Goal: Task Accomplishment & Management: Use online tool/utility

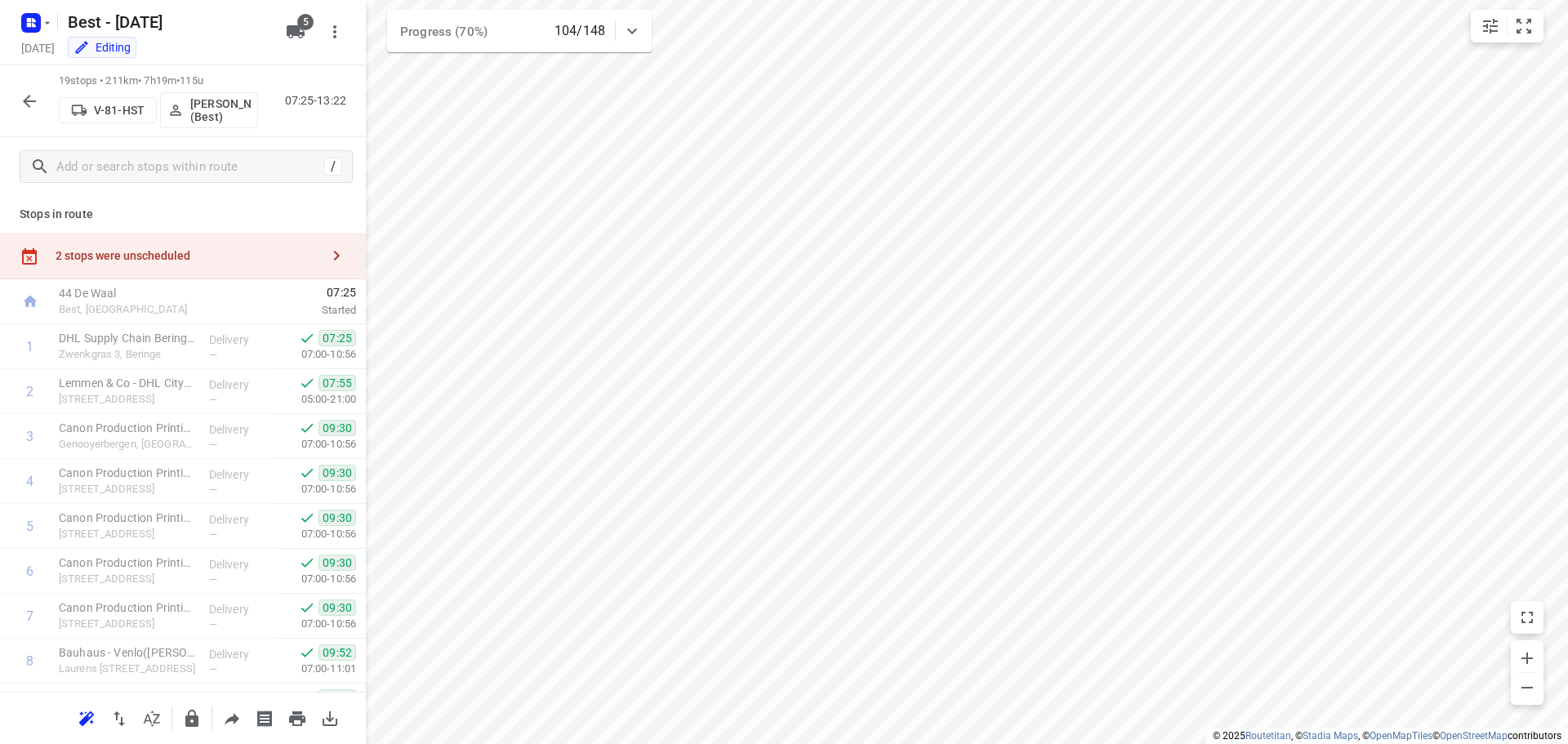
scroll to position [530, 0]
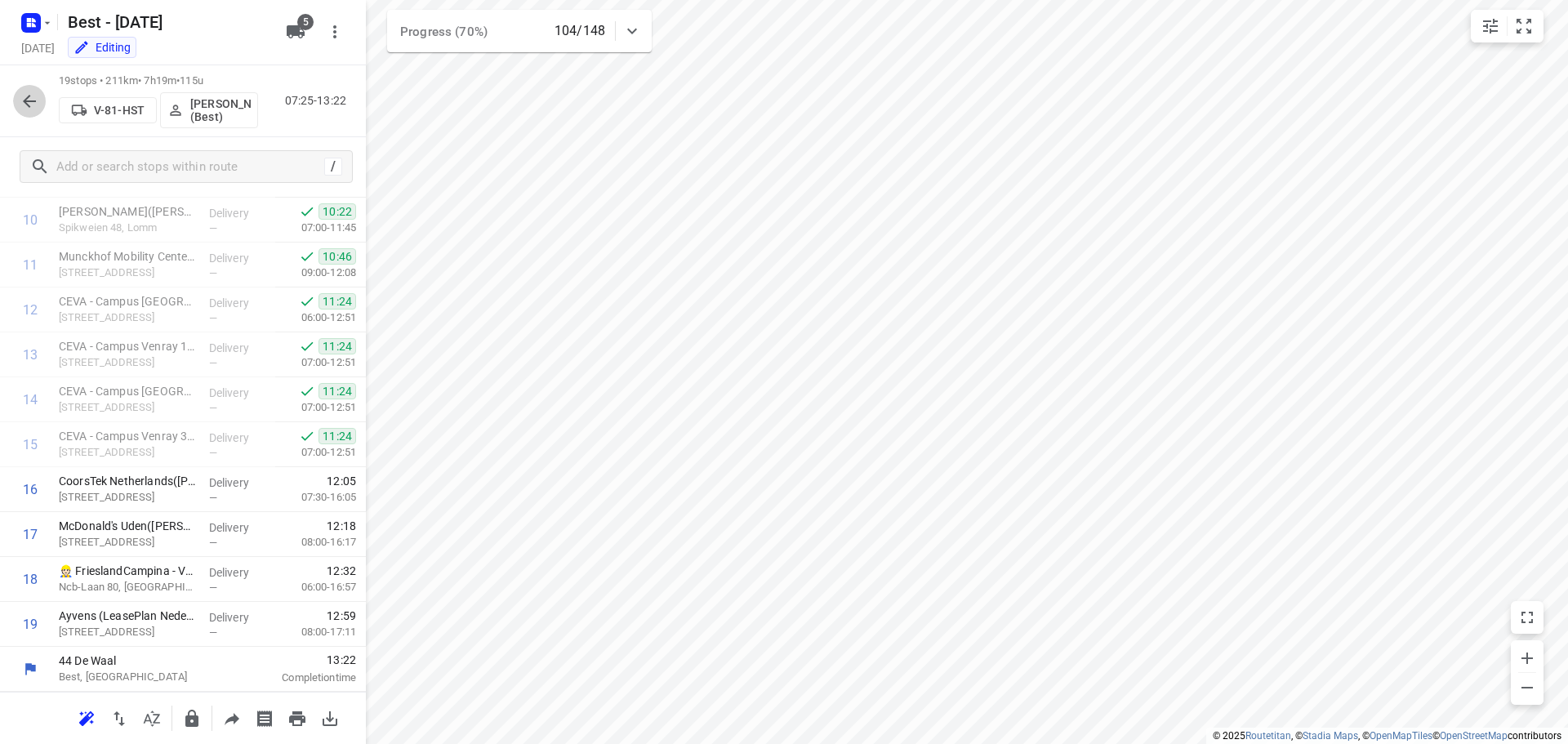
click at [25, 106] on icon "button" at bounding box center [29, 101] width 19 height 19
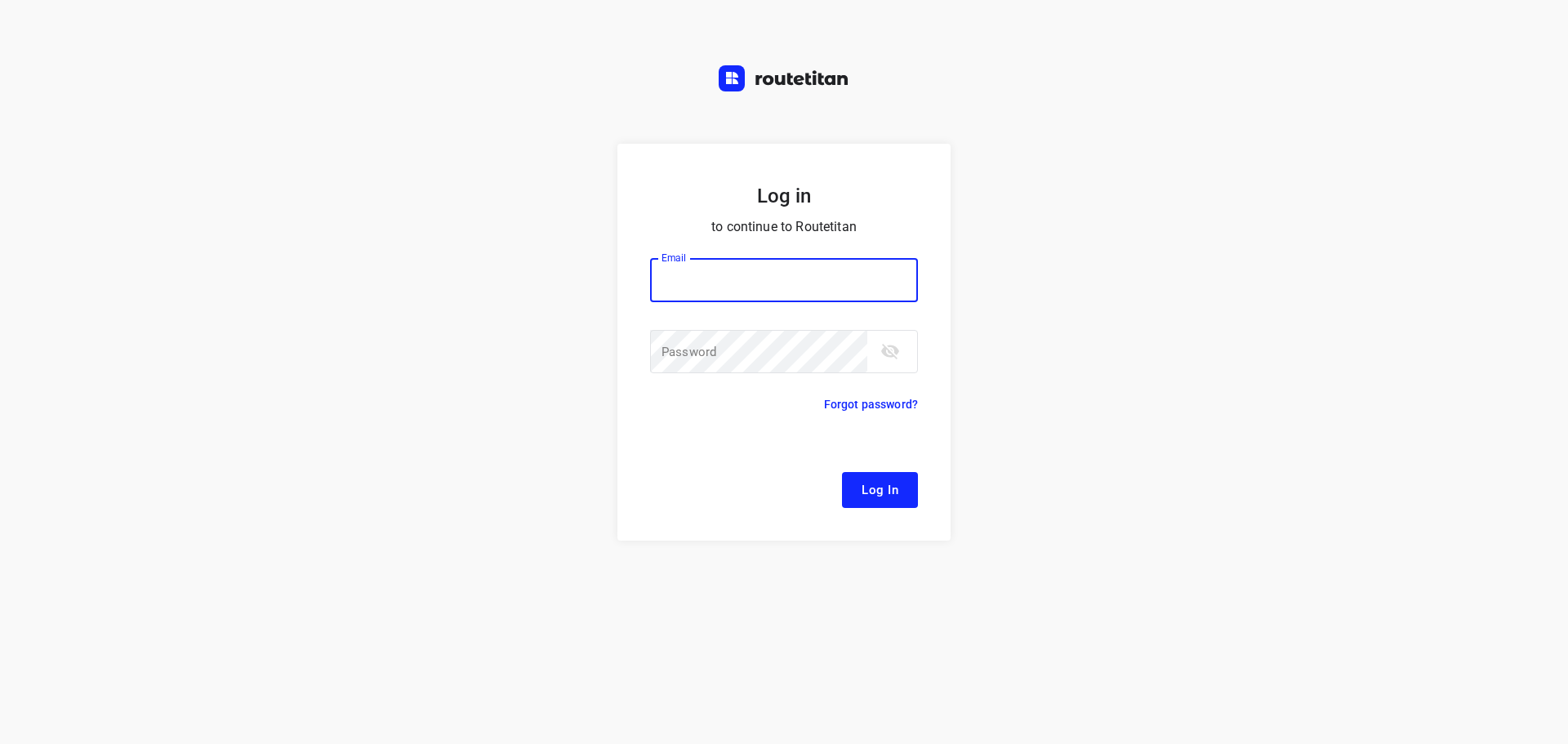
type input "[EMAIL_ADDRESS][DOMAIN_NAME]"
drag, startPoint x: 764, startPoint y: 296, endPoint x: 886, endPoint y: 486, distance: 225.8
click at [886, 486] on span "Log In" at bounding box center [880, 489] width 37 height 21
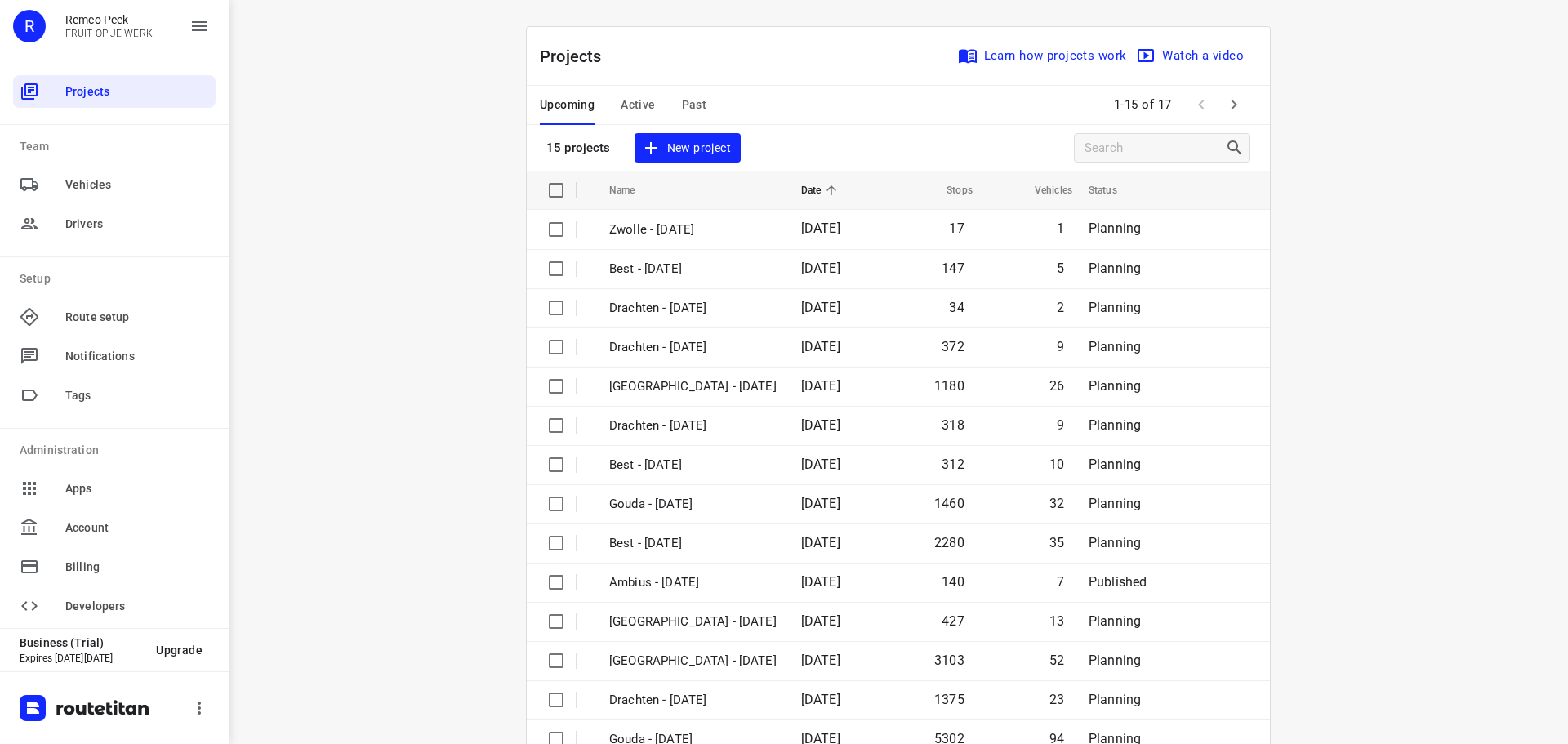
click at [624, 113] on span "Active" at bounding box center [637, 105] width 34 height 20
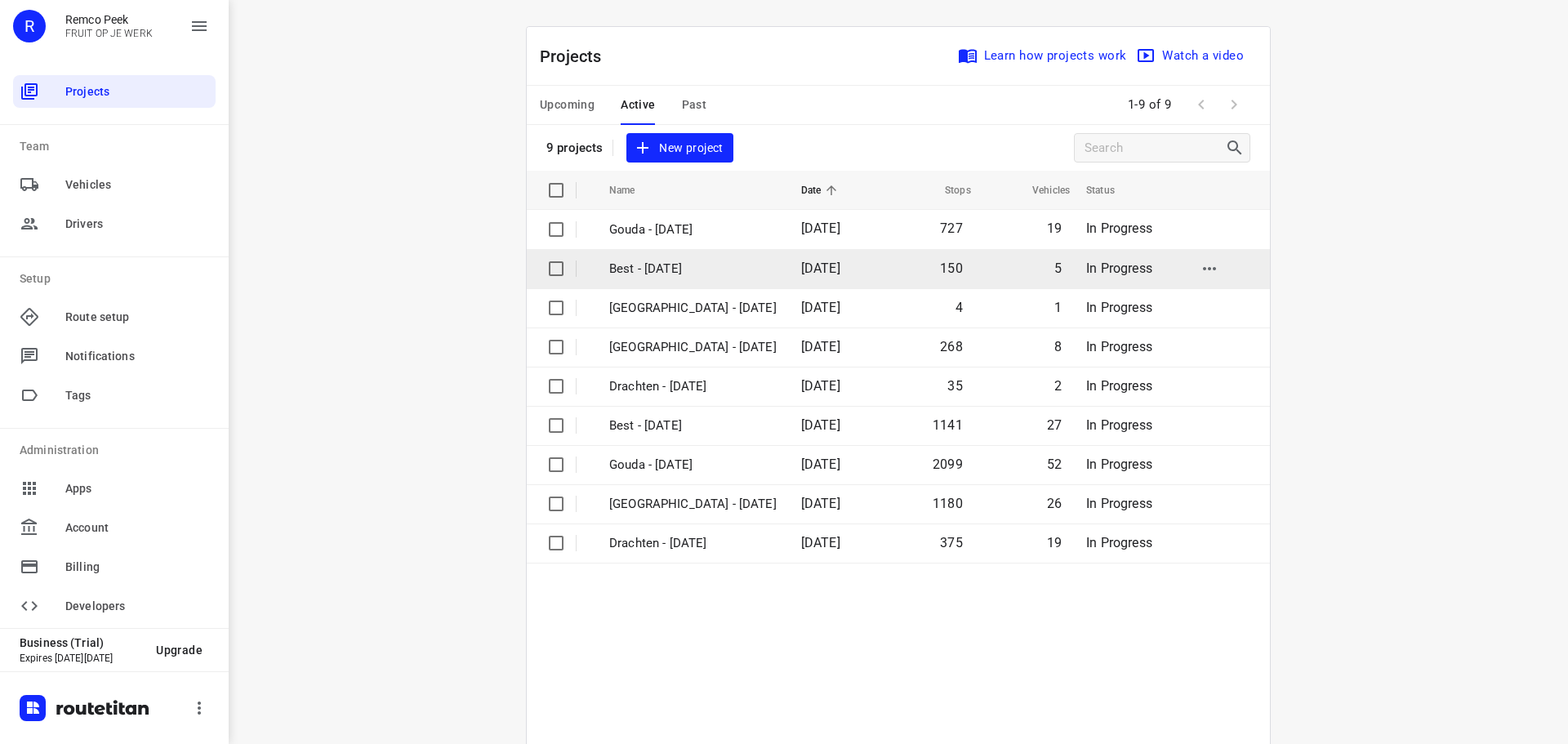
click at [718, 282] on td "Best - [DATE]" at bounding box center [690, 268] width 195 height 40
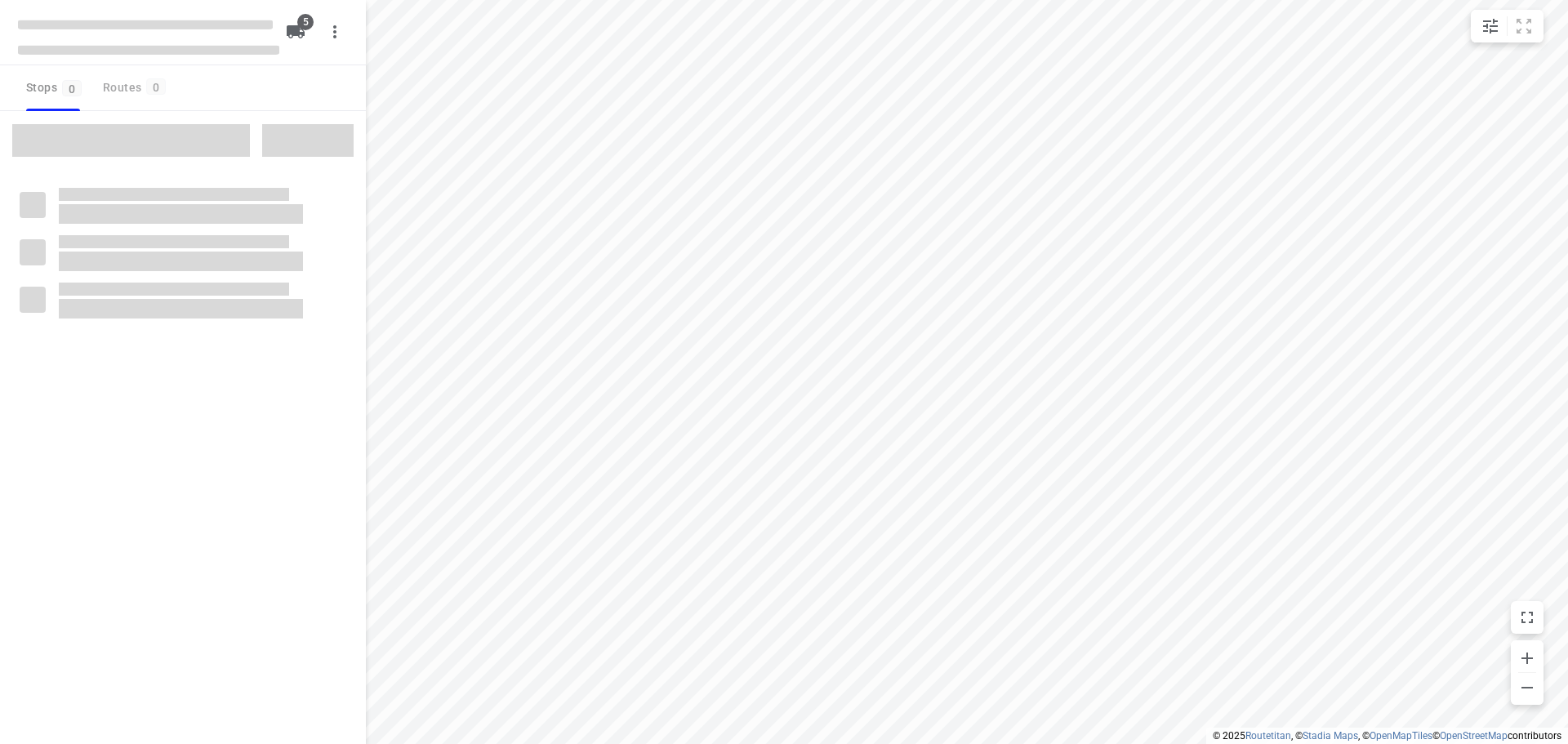
checkbox input "true"
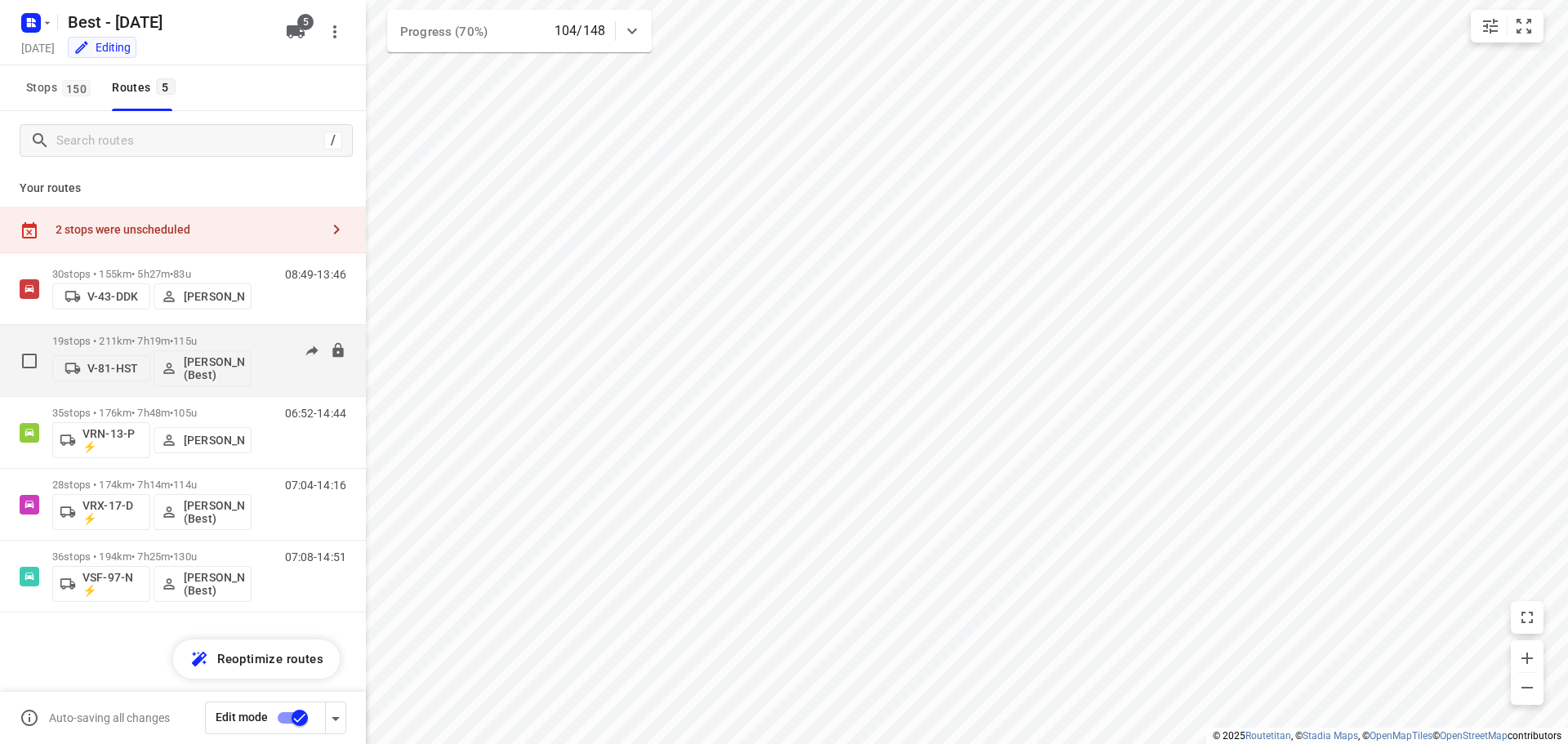
click at [214, 334] on div "19 stops • 211km • 7h19m • 115u V-81-HST Lisa Scheepers (Best)" at bounding box center [151, 361] width 199 height 68
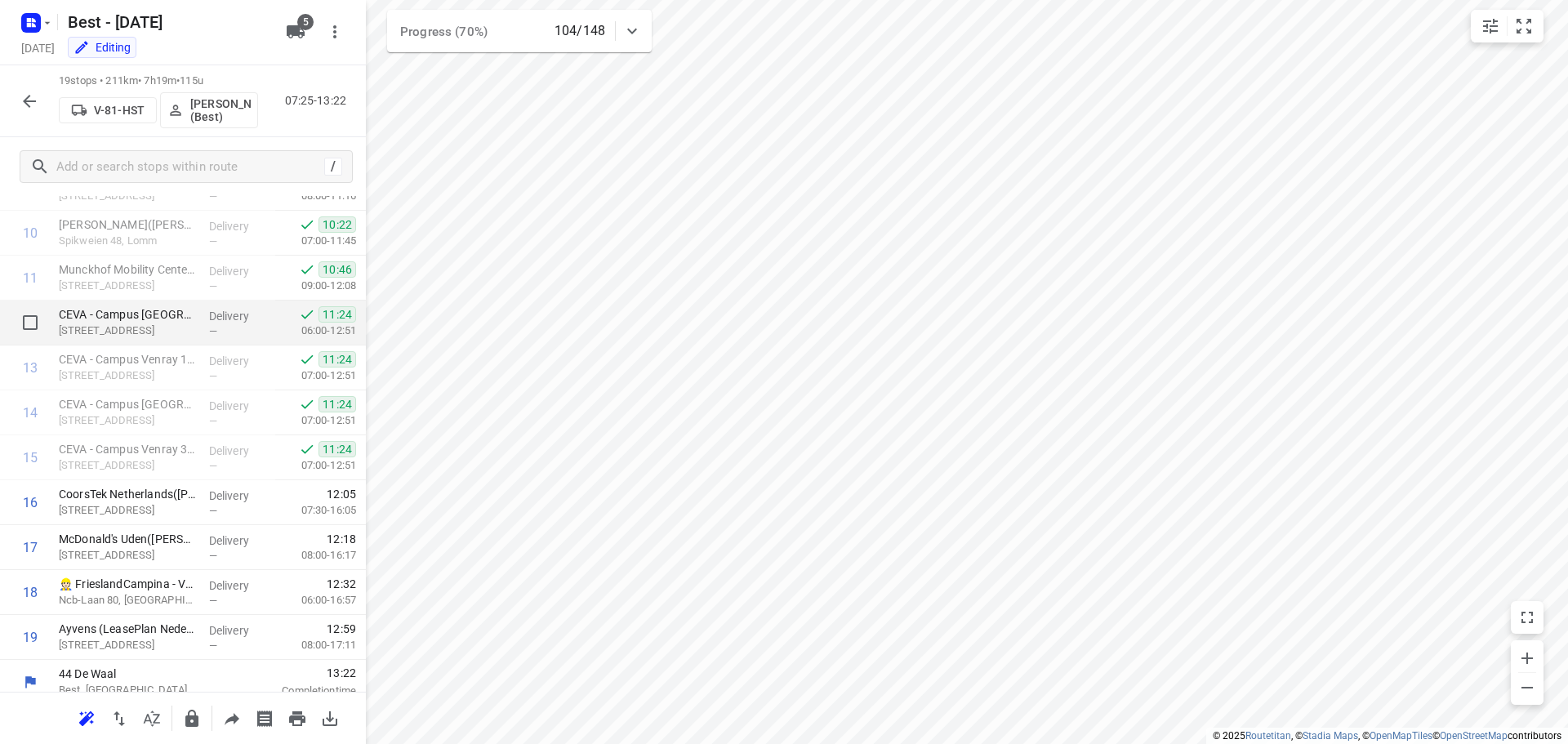
scroll to position [530, 0]
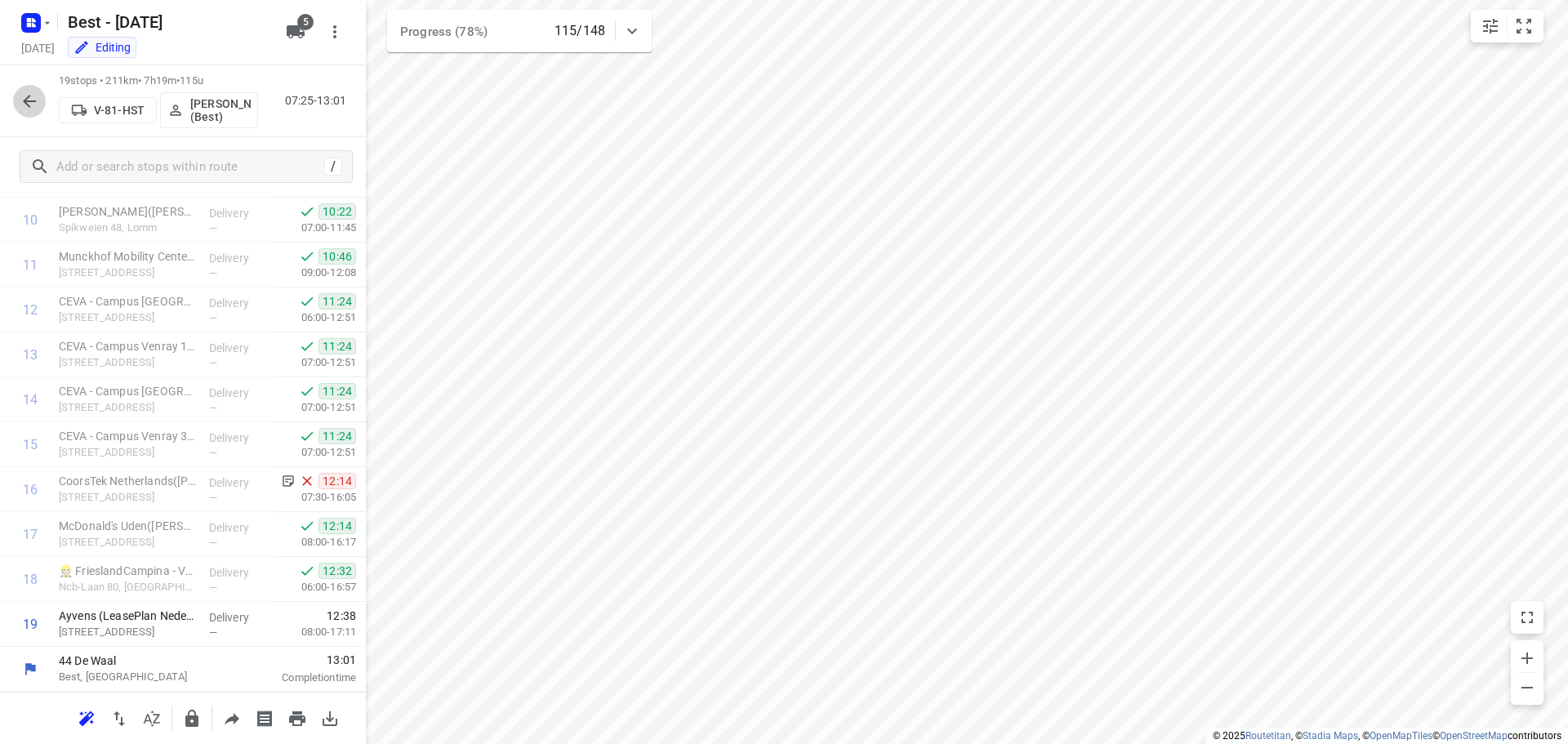
click at [42, 99] on button "button" at bounding box center [29, 101] width 33 height 33
